Goal: Information Seeking & Learning: Learn about a topic

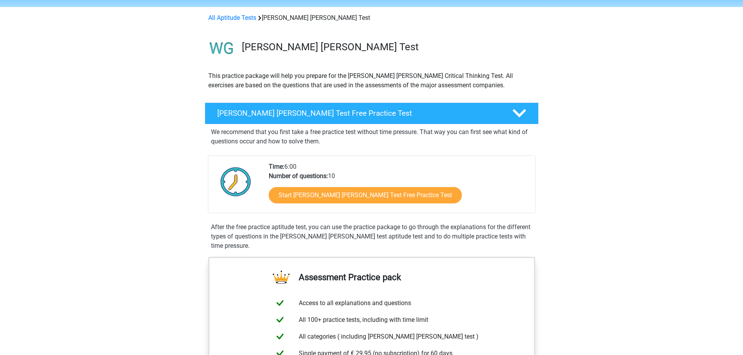
scroll to position [39, 0]
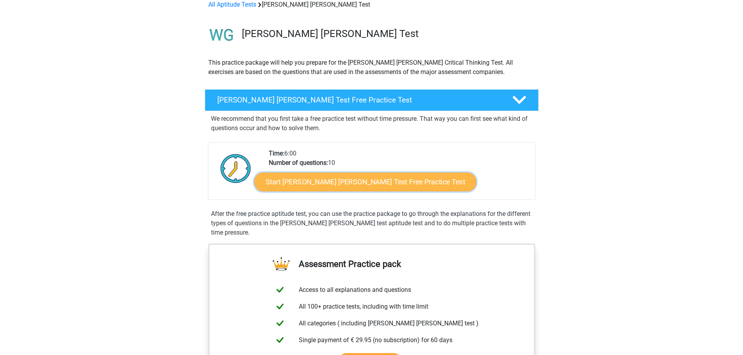
click at [326, 181] on link "Start Watson Glaser Test Free Practice Test" at bounding box center [365, 182] width 222 height 19
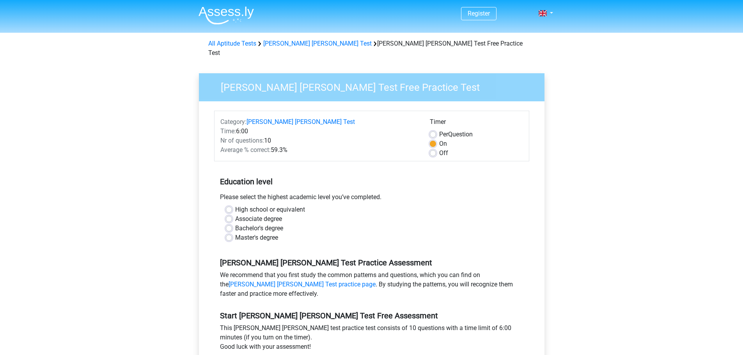
click at [235, 233] on label "Master's degree" at bounding box center [256, 237] width 43 height 9
click at [229, 233] on input "Master's degree" at bounding box center [229, 237] width 6 height 8
radio input "true"
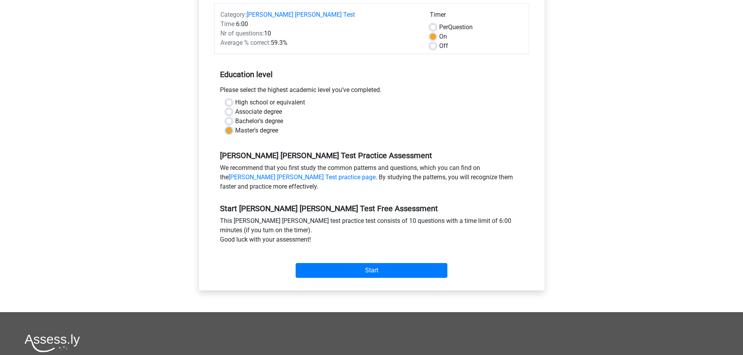
scroll to position [117, 0]
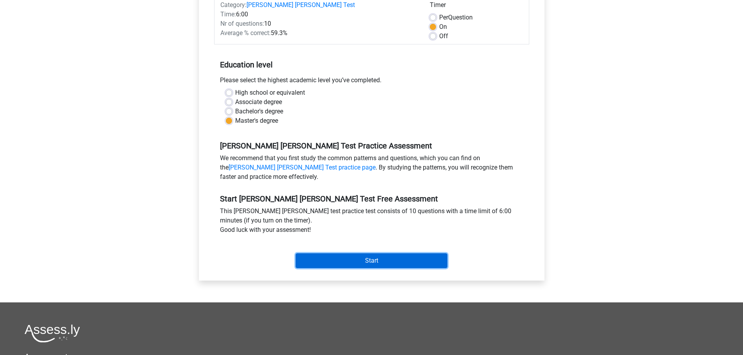
click at [351, 254] on input "Start" at bounding box center [372, 260] width 152 height 15
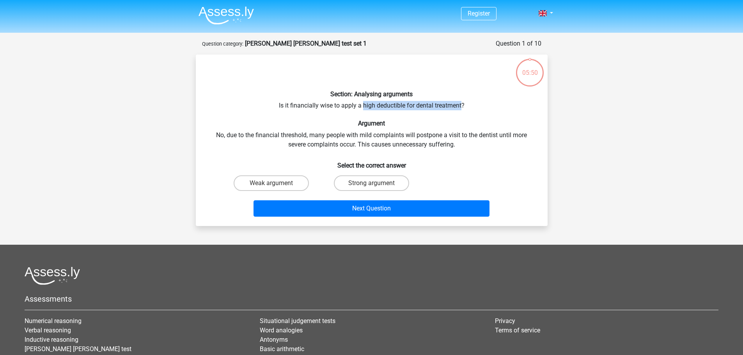
drag, startPoint x: 364, startPoint y: 103, endPoint x: 461, endPoint y: 106, distance: 97.5
click at [461, 106] on div "Section: Analysing arguments Is it financially wise to apply a high deductible …" at bounding box center [372, 140] width 346 height 159
click at [358, 181] on label "Strong argument" at bounding box center [371, 183] width 75 height 16
click at [371, 183] on input "Strong argument" at bounding box center [373, 185] width 5 height 5
radio input "true"
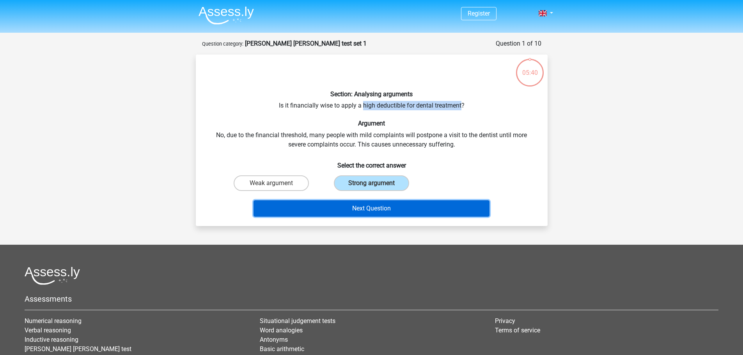
click at [369, 207] on button "Next Question" at bounding box center [371, 208] width 236 height 16
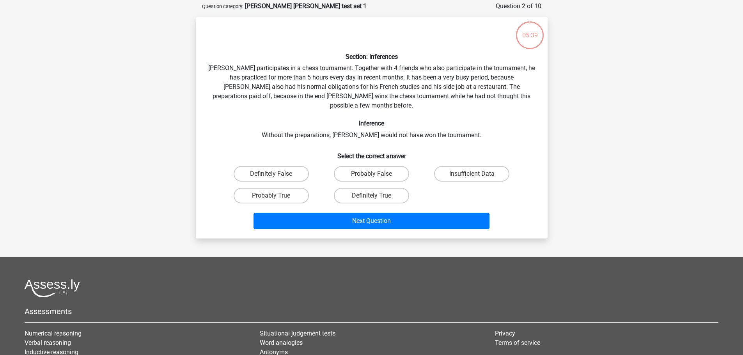
scroll to position [39, 0]
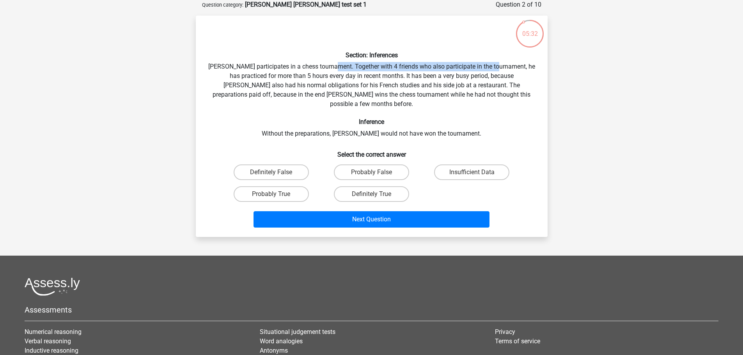
drag, startPoint x: 360, startPoint y: 64, endPoint x: 505, endPoint y: 69, distance: 144.8
click at [505, 69] on div "Section: Inferences Pablo participates in a chess tournament. Together with 4 f…" at bounding box center [372, 126] width 346 height 209
click at [285, 186] on label "Probably True" at bounding box center [271, 194] width 75 height 16
click at [276, 194] on input "Probably True" at bounding box center [273, 196] width 5 height 5
radio input "true"
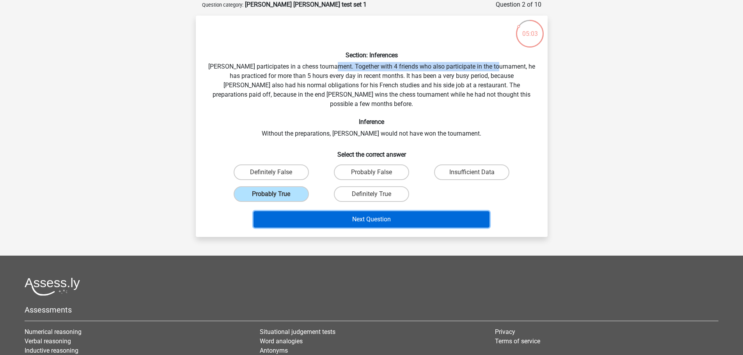
click at [321, 211] on button "Next Question" at bounding box center [371, 219] width 236 height 16
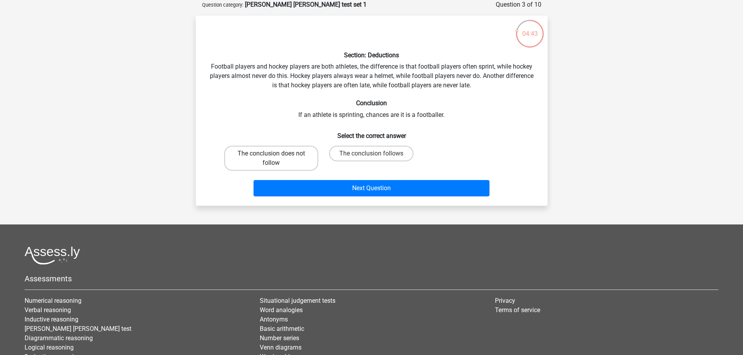
click at [297, 152] on label "The conclusion does not follow" at bounding box center [271, 158] width 94 height 25
click at [276, 154] on input "The conclusion does not follow" at bounding box center [273, 156] width 5 height 5
radio input "true"
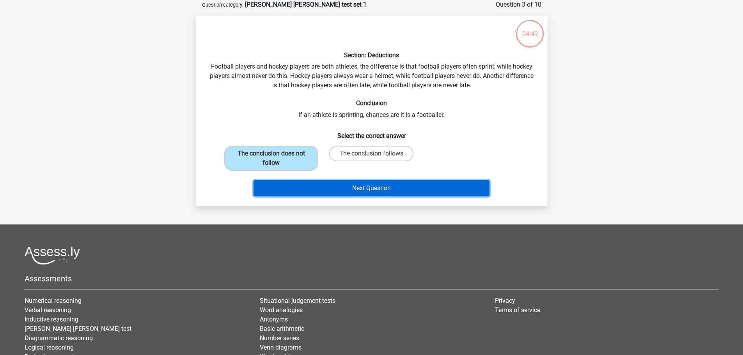
click at [380, 184] on button "Next Question" at bounding box center [371, 188] width 236 height 16
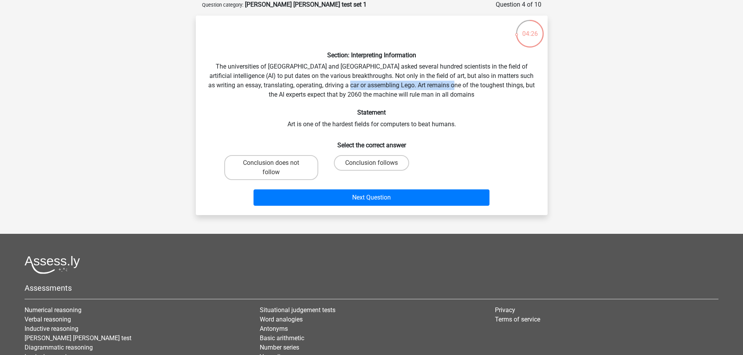
drag, startPoint x: 371, startPoint y: 85, endPoint x: 474, endPoint y: 82, distance: 103.0
click at [474, 82] on div "Section: Interpreting Information The universities of Oxford and Yale asked sev…" at bounding box center [372, 115] width 346 height 187
click at [384, 113] on h6 "Statement" at bounding box center [371, 112] width 327 height 7
click at [426, 126] on div "Section: Interpreting Information The universities of Oxford and Yale asked sev…" at bounding box center [372, 115] width 346 height 187
click at [345, 165] on label "Conclusion follows" at bounding box center [371, 163] width 75 height 16
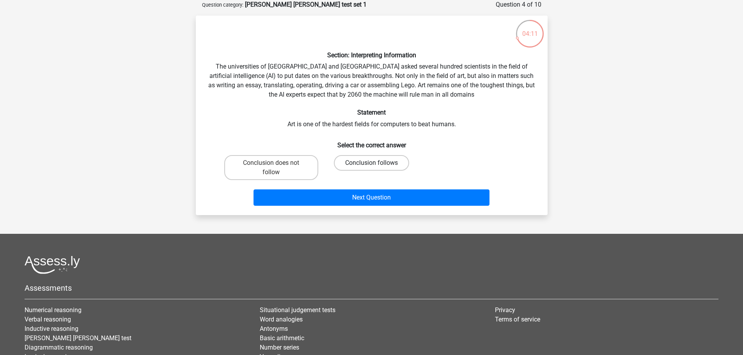
click at [371, 165] on input "Conclusion follows" at bounding box center [373, 165] width 5 height 5
radio input "true"
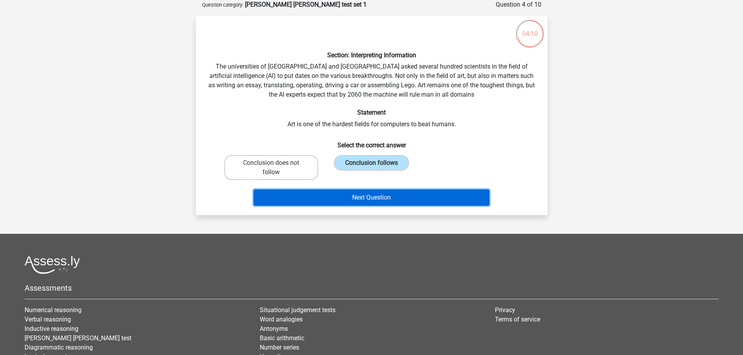
click at [346, 195] on button "Next Question" at bounding box center [371, 198] width 236 height 16
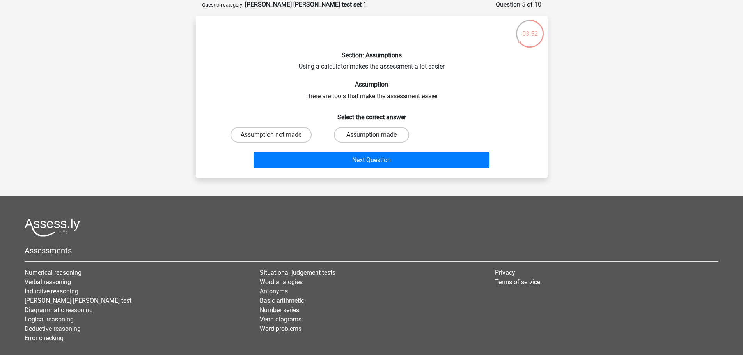
click at [367, 138] on label "Assumption made" at bounding box center [371, 135] width 75 height 16
click at [371, 138] on input "Assumption made" at bounding box center [373, 137] width 5 height 5
radio input "true"
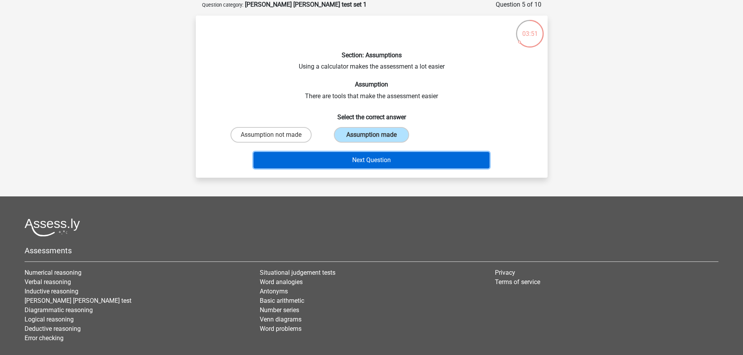
click at [372, 158] on button "Next Question" at bounding box center [371, 160] width 236 height 16
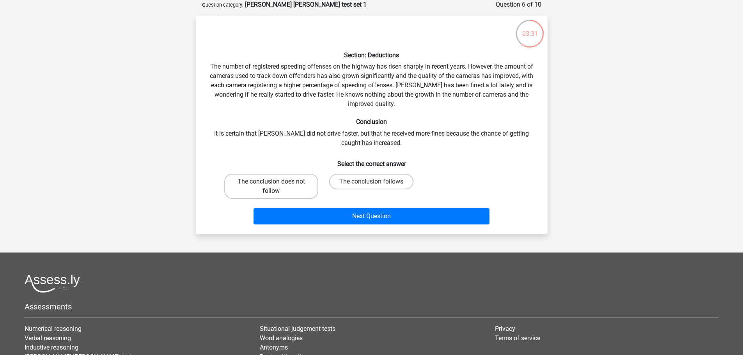
click at [265, 185] on label "The conclusion does not follow" at bounding box center [271, 186] width 94 height 25
click at [271, 185] on input "The conclusion does not follow" at bounding box center [273, 184] width 5 height 5
radio input "true"
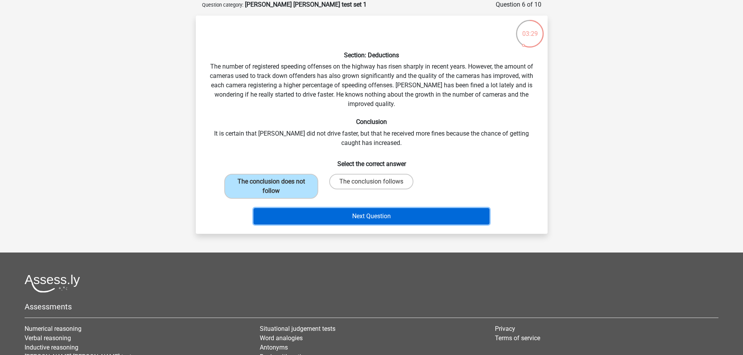
click at [362, 218] on button "Next Question" at bounding box center [371, 216] width 236 height 16
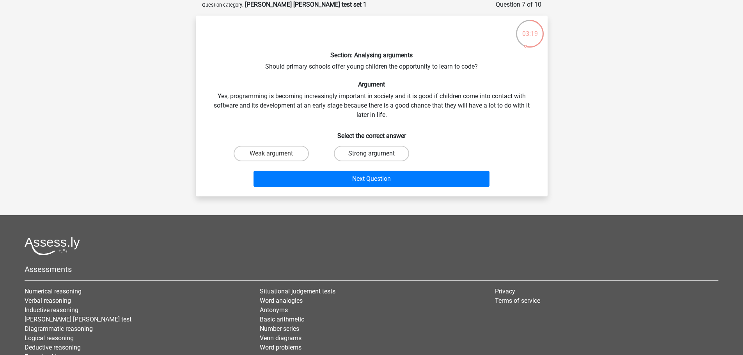
click at [369, 153] on label "Strong argument" at bounding box center [371, 154] width 75 height 16
click at [371, 154] on input "Strong argument" at bounding box center [373, 156] width 5 height 5
radio input "true"
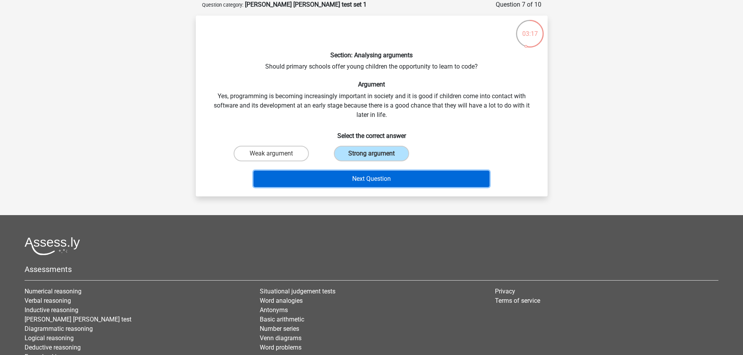
click at [378, 179] on button "Next Question" at bounding box center [371, 179] width 236 height 16
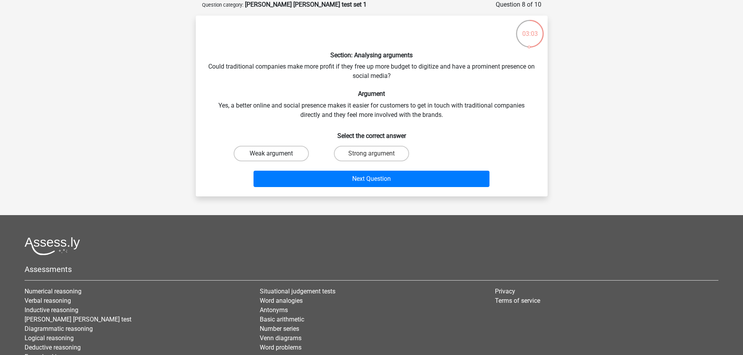
click at [290, 153] on label "Weak argument" at bounding box center [271, 154] width 75 height 16
click at [276, 154] on input "Weak argument" at bounding box center [273, 156] width 5 height 5
radio input "true"
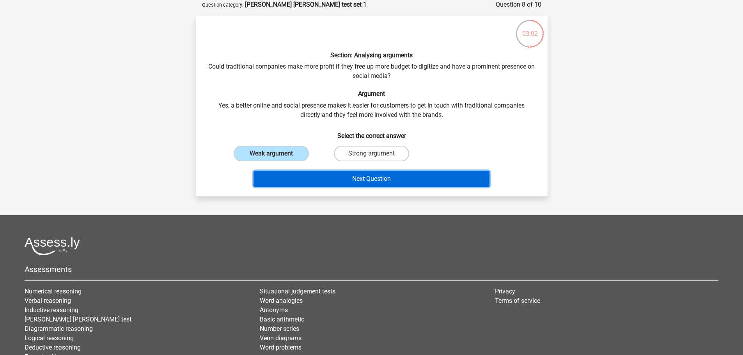
click at [382, 176] on button "Next Question" at bounding box center [371, 179] width 236 height 16
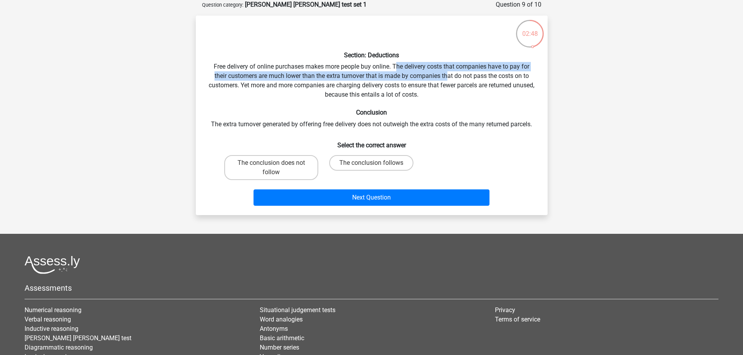
drag, startPoint x: 395, startPoint y: 66, endPoint x: 449, endPoint y: 75, distance: 54.7
click at [449, 75] on div "Section: Deductions Free delivery of online purchases makes more people buy onl…" at bounding box center [372, 115] width 346 height 187
click at [464, 71] on div "Section: Deductions Free delivery of online purchases makes more people buy onl…" at bounding box center [372, 115] width 346 height 187
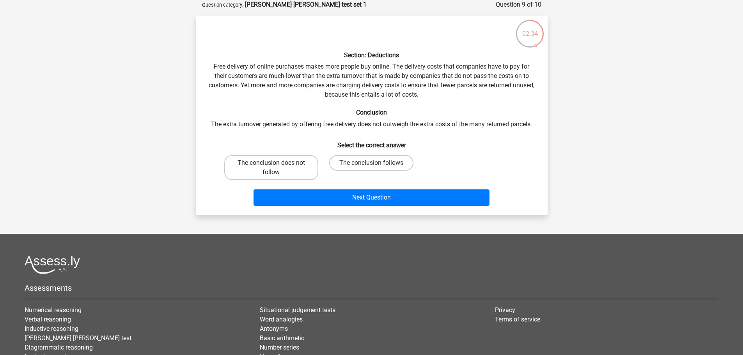
click at [294, 166] on label "The conclusion does not follow" at bounding box center [271, 167] width 94 height 25
click at [276, 166] on input "The conclusion does not follow" at bounding box center [273, 165] width 5 height 5
radio input "true"
click at [348, 168] on label "The conclusion follows" at bounding box center [371, 163] width 84 height 16
click at [371, 168] on input "The conclusion follows" at bounding box center [373, 165] width 5 height 5
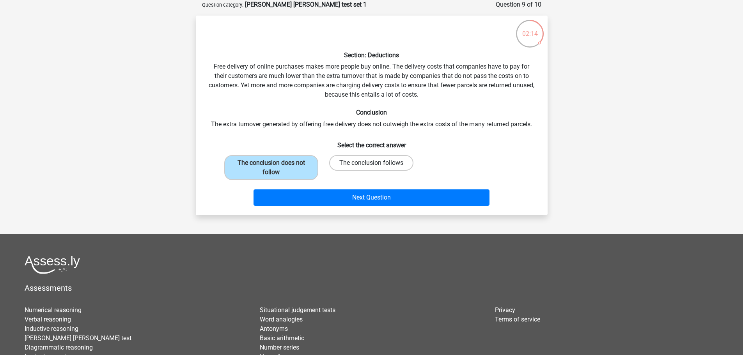
radio input "true"
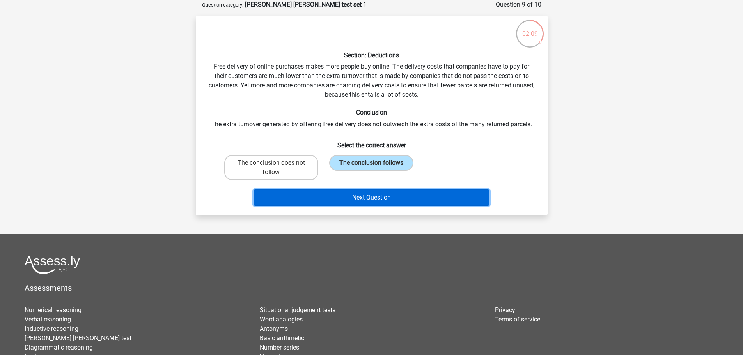
click at [355, 198] on button "Next Question" at bounding box center [371, 198] width 236 height 16
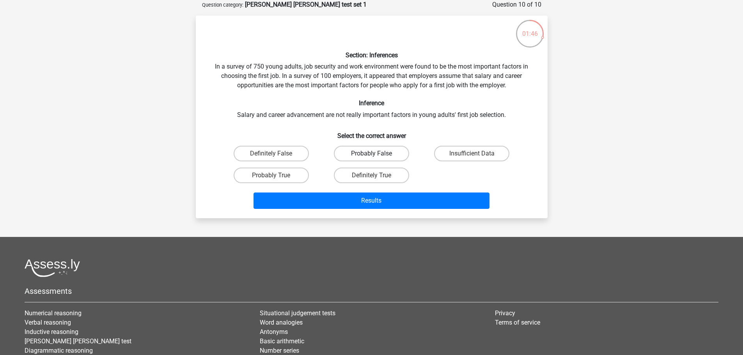
click at [369, 152] on label "Probably False" at bounding box center [371, 154] width 75 height 16
click at [371, 154] on input "Probably False" at bounding box center [373, 156] width 5 height 5
radio input "true"
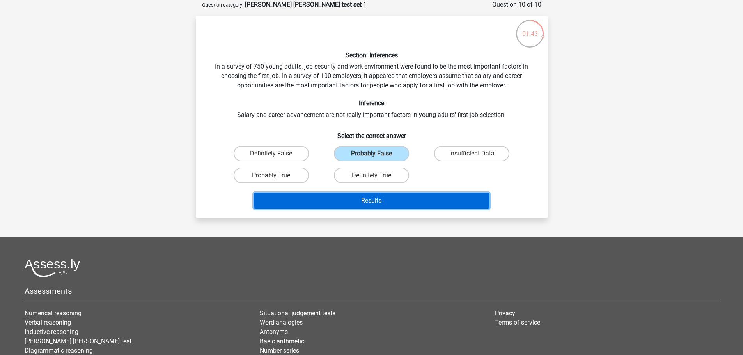
click at [372, 205] on button "Results" at bounding box center [371, 201] width 236 height 16
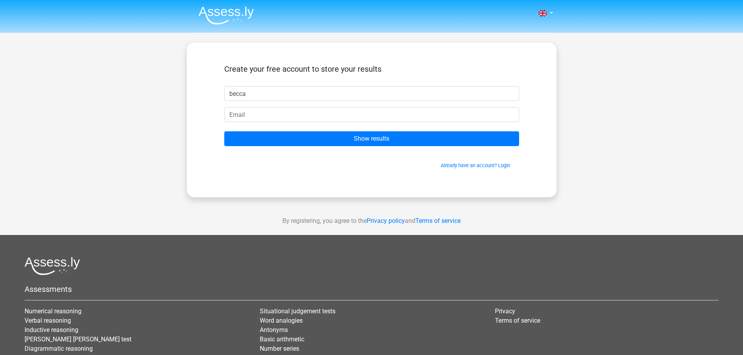
type input "becca"
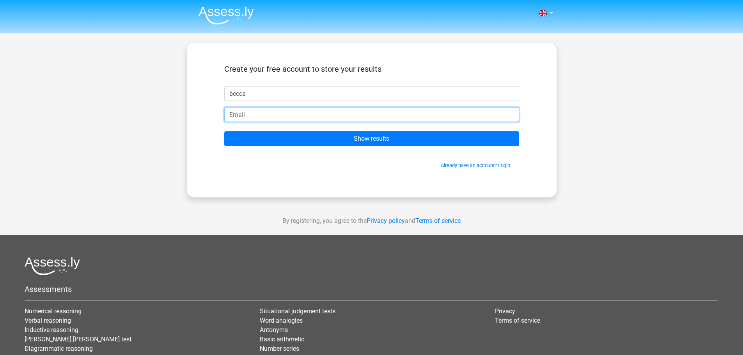
click at [266, 112] on input "email" at bounding box center [371, 114] width 295 height 15
type input "rebecca.schlagenhauf@gmail.com"
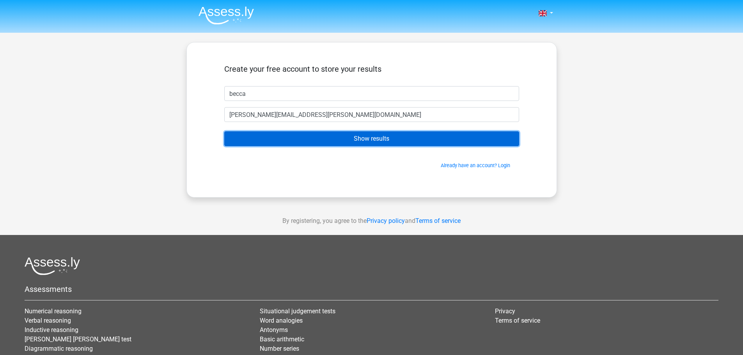
click at [369, 137] on input "Show results" at bounding box center [371, 138] width 295 height 15
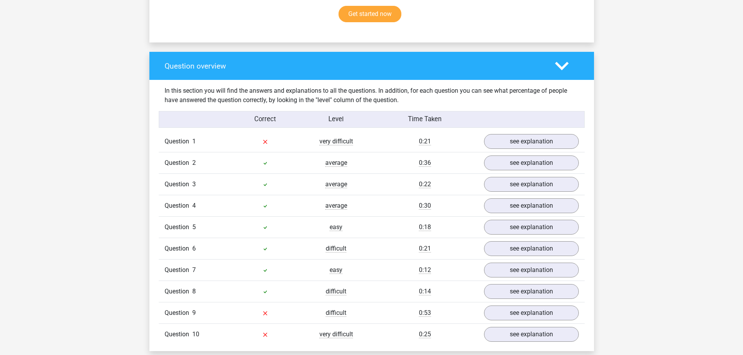
scroll to position [546, 0]
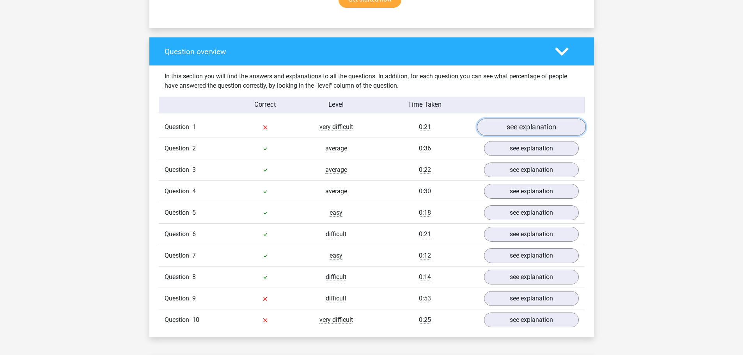
click at [491, 127] on link "see explanation" at bounding box center [531, 127] width 109 height 17
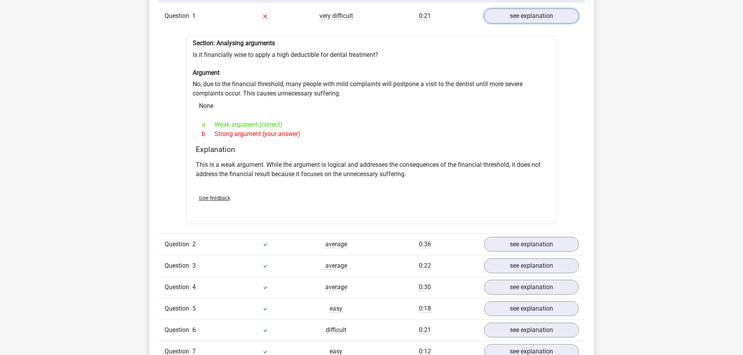
scroll to position [819, 0]
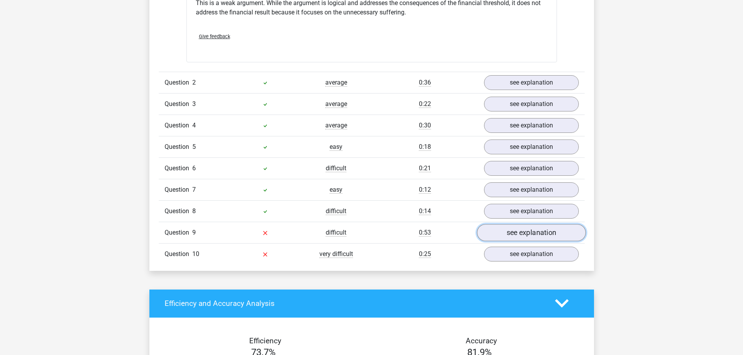
click at [519, 230] on link "see explanation" at bounding box center [531, 232] width 109 height 17
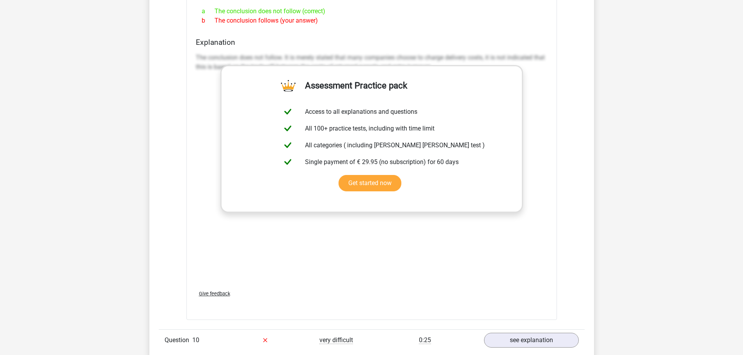
scroll to position [1209, 0]
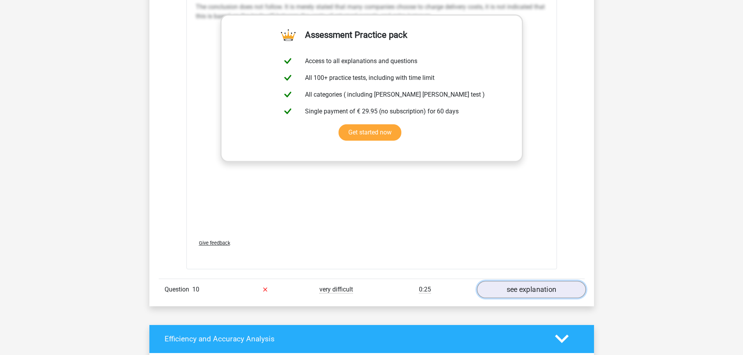
click at [491, 281] on link "see explanation" at bounding box center [531, 289] width 109 height 17
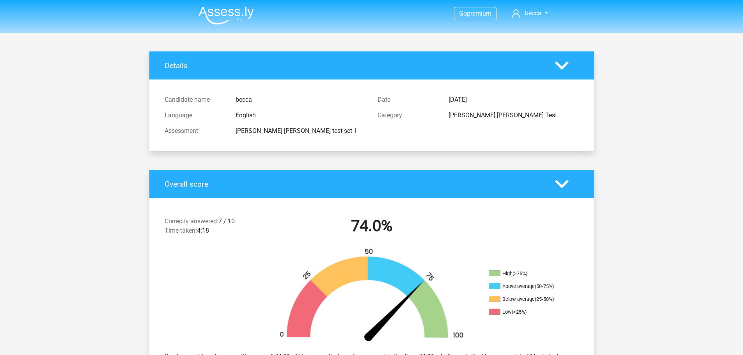
scroll to position [78, 0]
